Goal: Task Accomplishment & Management: Use online tool/utility

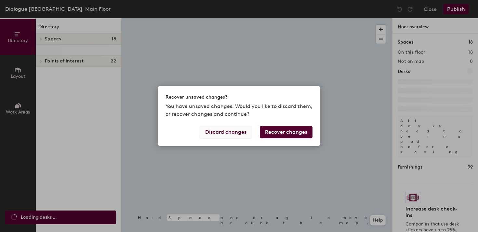
click at [231, 134] on button "Discard changes" at bounding box center [226, 132] width 52 height 12
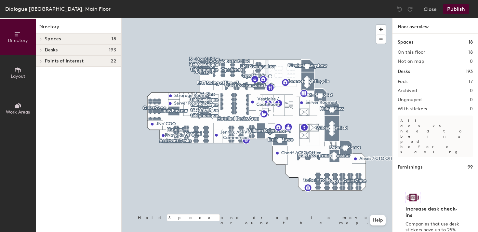
click at [43, 49] on span at bounding box center [41, 49] width 6 height 3
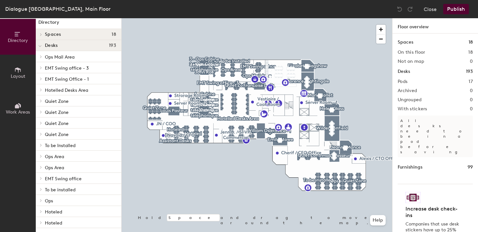
scroll to position [28, 0]
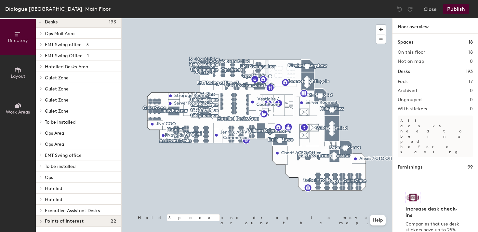
click at [40, 88] on icon at bounding box center [41, 88] width 3 height 3
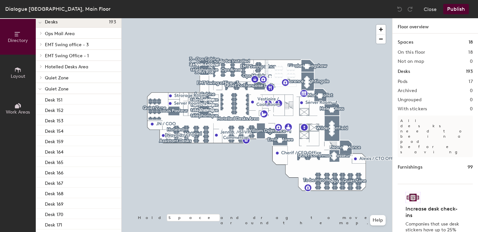
click at [40, 88] on span at bounding box center [39, 89] width 3 height 6
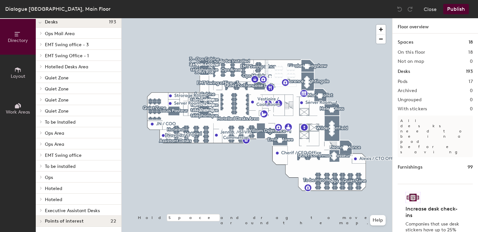
click at [41, 100] on icon at bounding box center [41, 99] width 3 height 3
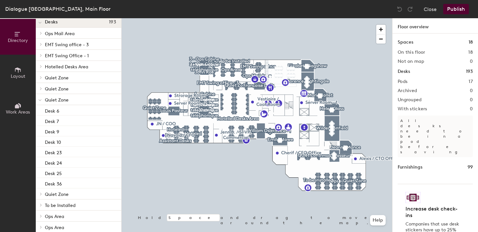
click at [40, 102] on icon at bounding box center [39, 100] width 3 height 3
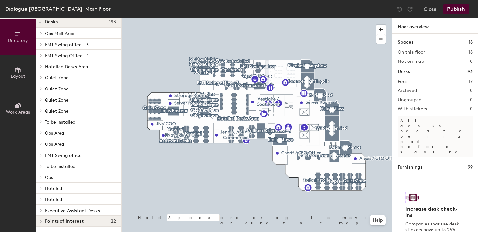
click at [42, 110] on icon at bounding box center [41, 110] width 3 height 3
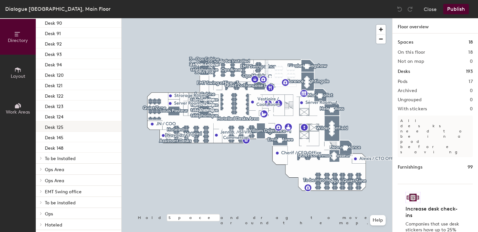
scroll to position [143, 0]
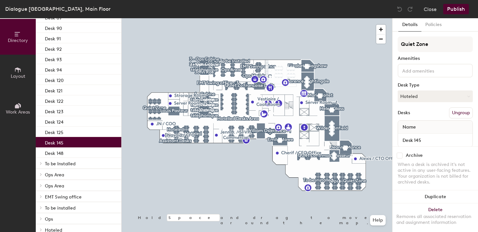
click at [60, 143] on p "Desk 145" at bounding box center [54, 141] width 19 height 7
click at [427, 21] on button "Policies" at bounding box center [434, 24] width 24 height 13
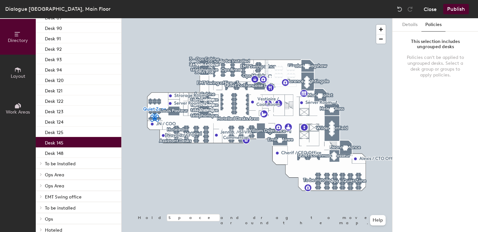
click at [427, 8] on button "Close" at bounding box center [430, 9] width 13 height 10
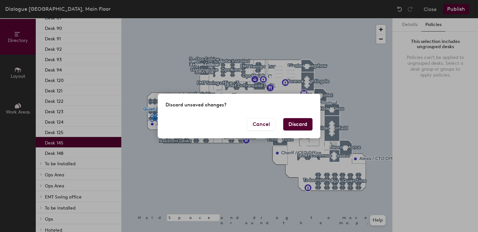
click at [301, 125] on button "Discard" at bounding box center [297, 124] width 29 height 12
